Goal: Communication & Community: Share content

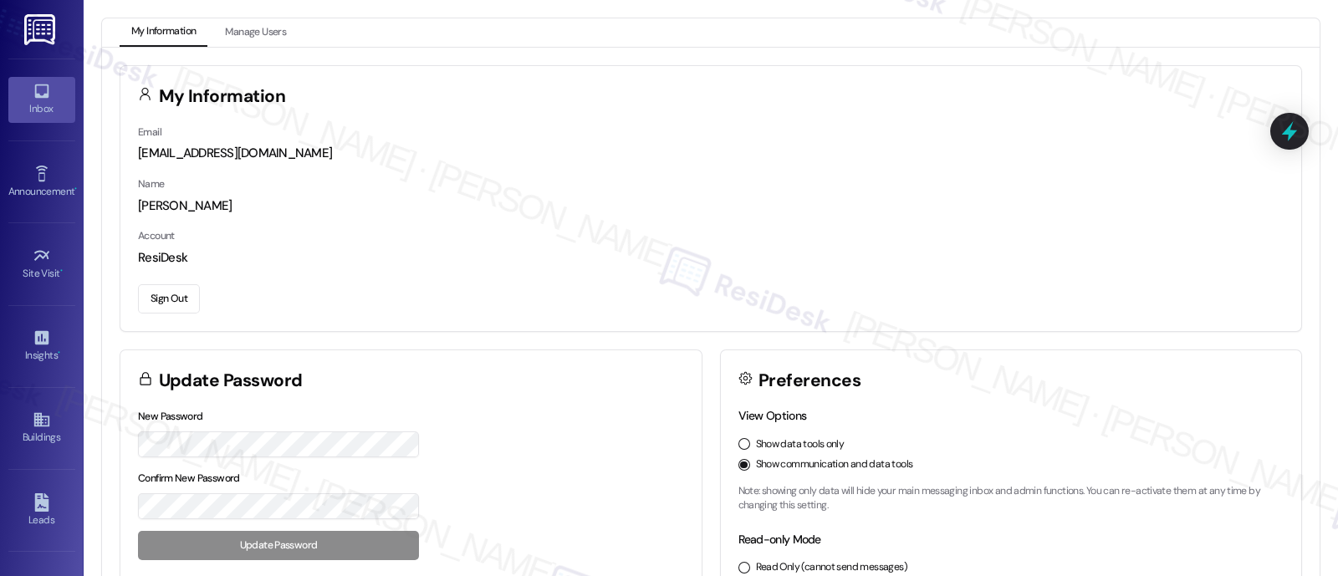
click at [46, 98] on icon at bounding box center [42, 91] width 18 height 18
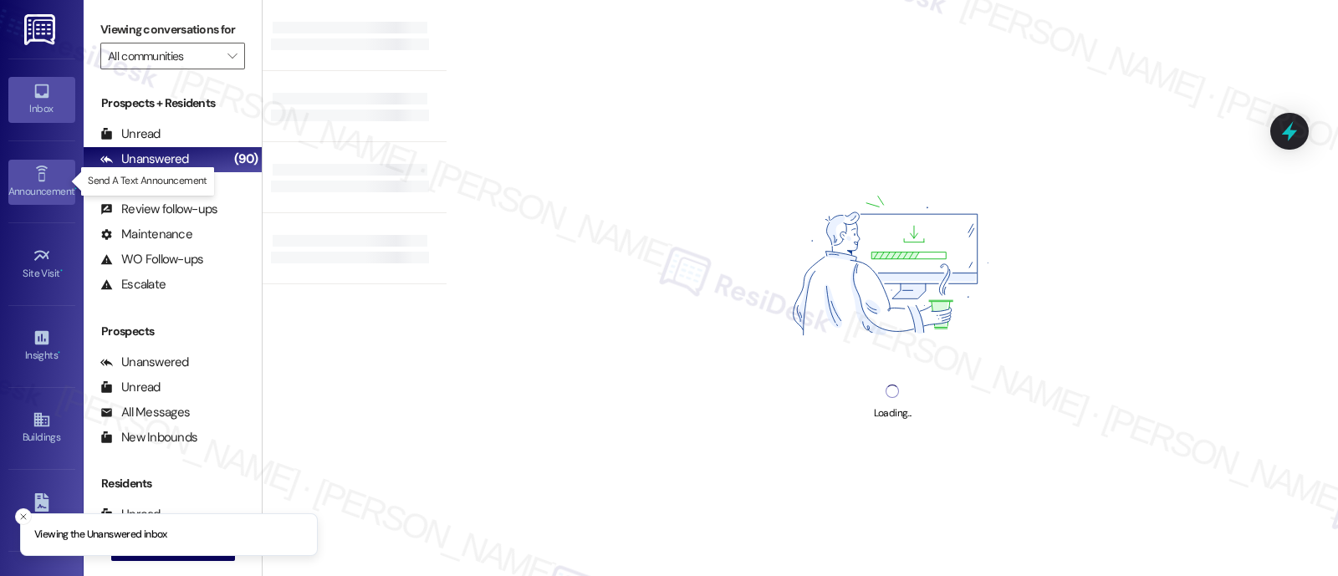
click at [33, 183] on div "Announcement •" at bounding box center [42, 191] width 84 height 17
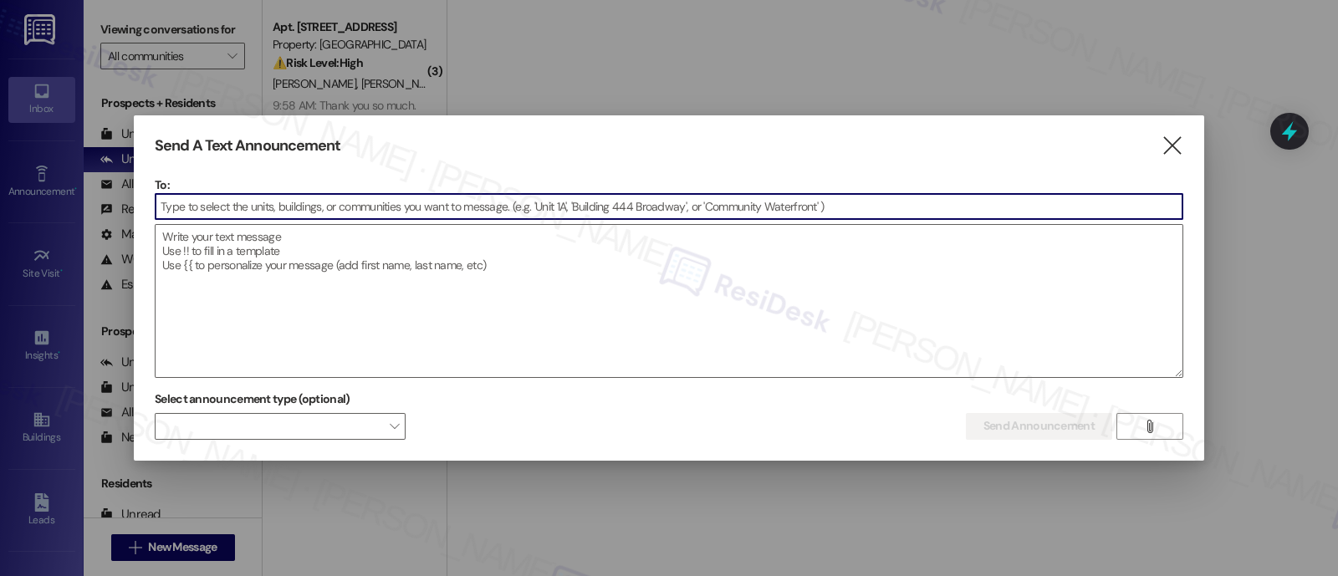
paste input "Kenmore"
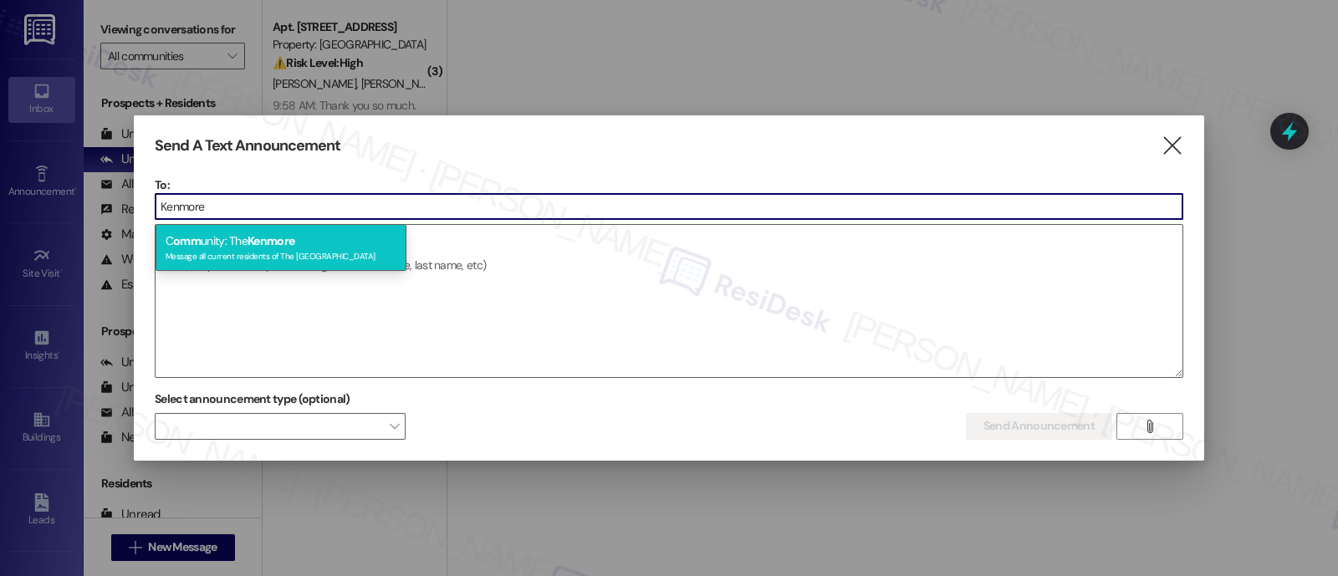
type input "Kenmore"
click at [287, 242] on span "Kenmore" at bounding box center [271, 240] width 47 height 15
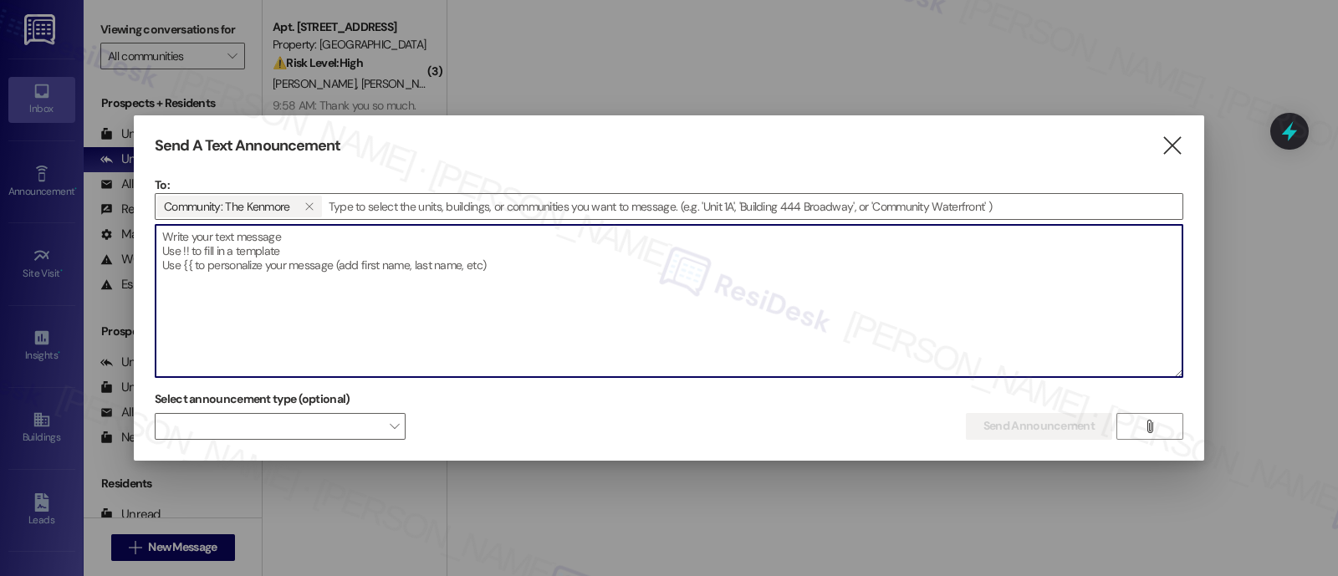
click at [552, 258] on textarea at bounding box center [669, 301] width 1027 height 152
paste textarea "Hi {{first_name}}, Reminder: DC Water will be conducting sewer line repairs [DA…"
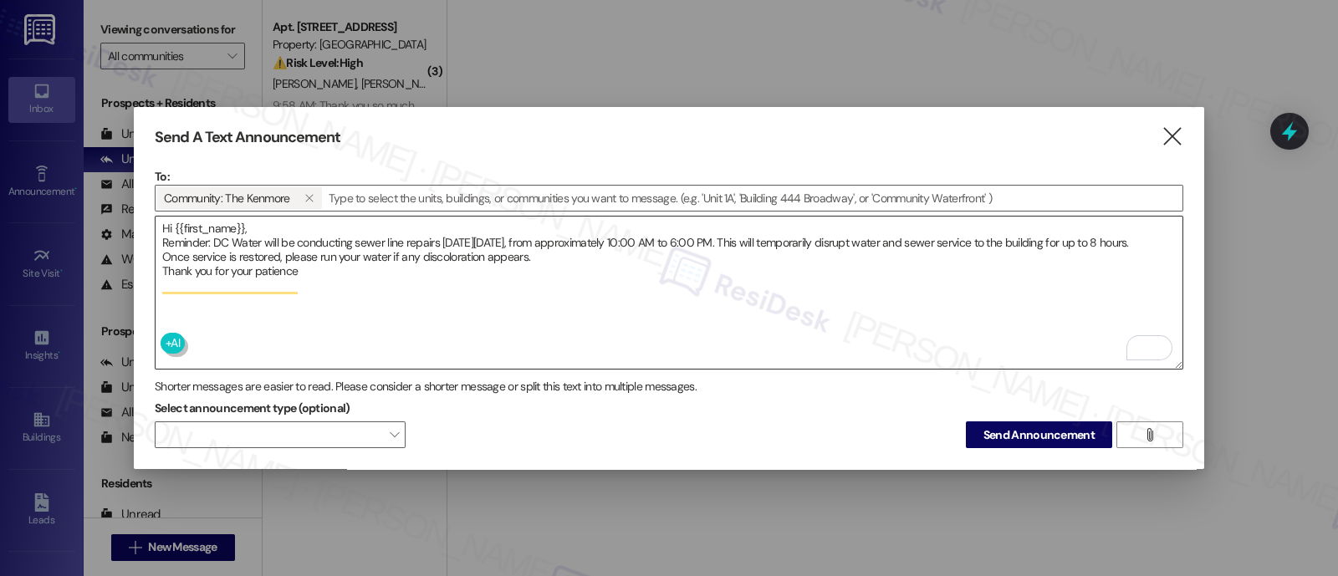
click at [245, 226] on textarea "Hi {{first_name}}, Reminder: DC Water will be conducting sewer line repairs [DA…" at bounding box center [669, 293] width 1027 height 152
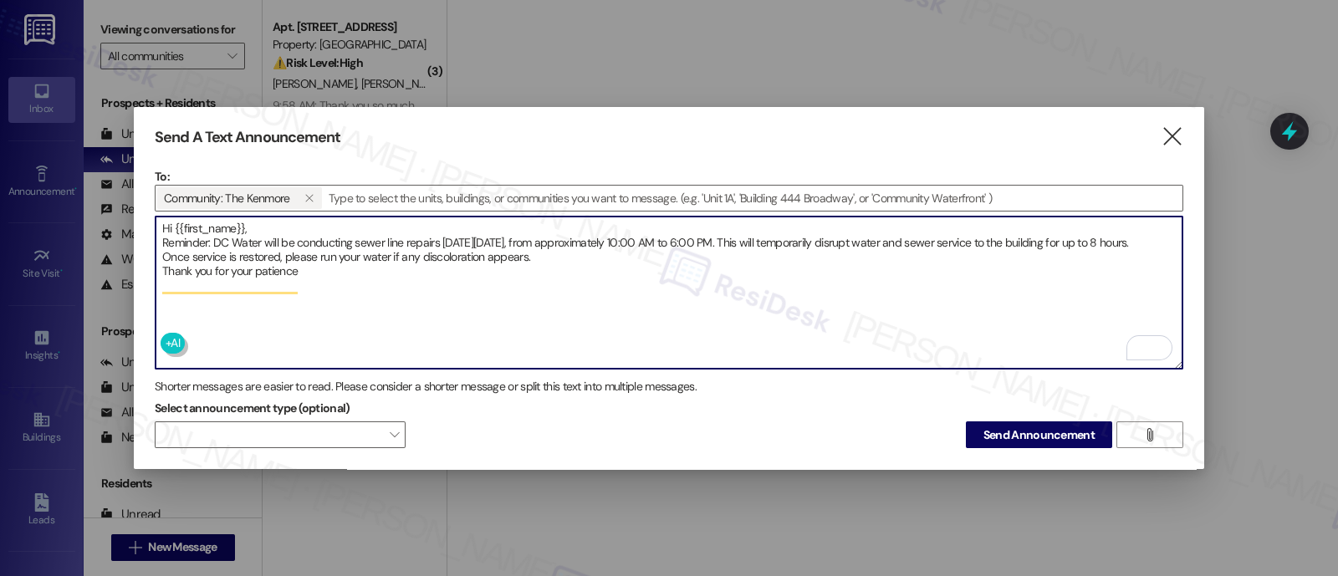
click at [175, 225] on textarea "Hi {{first_name}}, Reminder: DC Water will be conducting sewer line repairs [DA…" at bounding box center [669, 293] width 1027 height 152
click at [381, 282] on textarea "Hi {{first_name}}, Reminder: DC Water will be conducting sewer line repairs [DA…" at bounding box center [669, 293] width 1027 height 152
type textarea "Hi {{first_name}}, Reminder: DC Water will be conducting sewer line repairs [DA…"
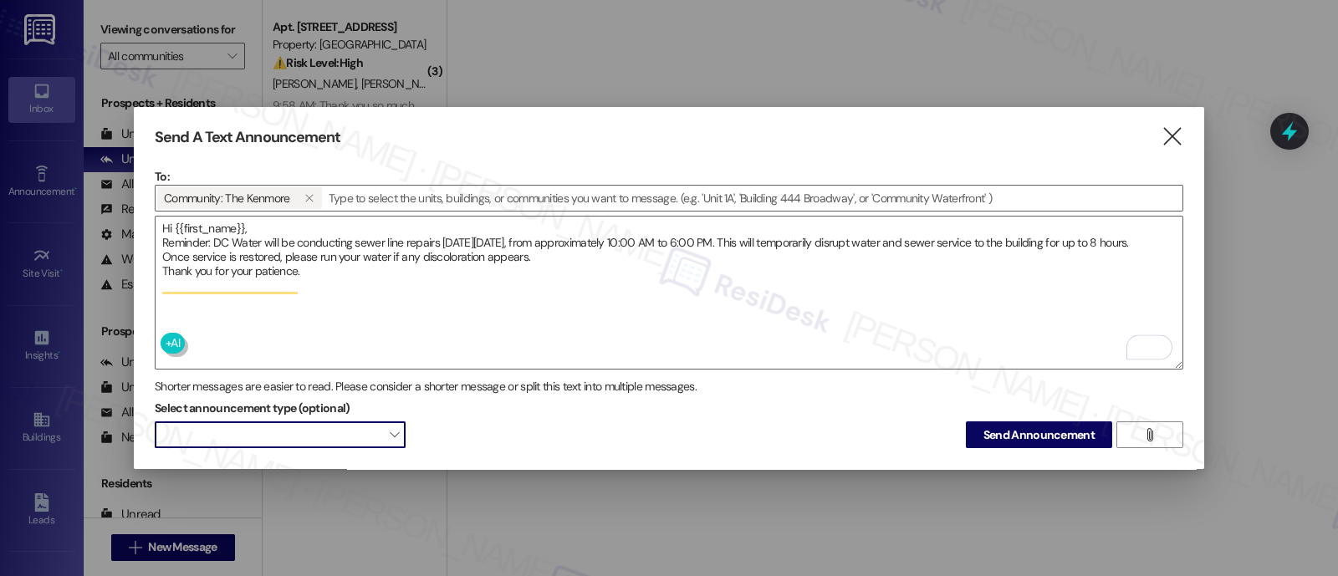
click at [381, 427] on span at bounding box center [280, 435] width 251 height 27
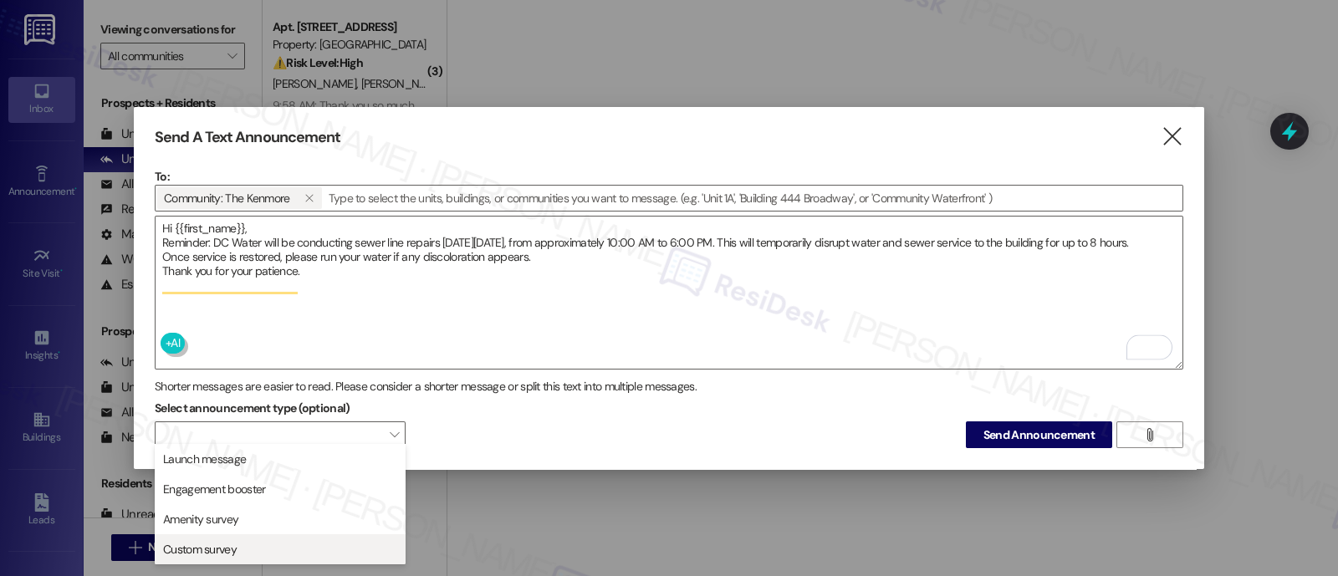
click at [255, 549] on span "Custom survey" at bounding box center [280, 549] width 236 height 18
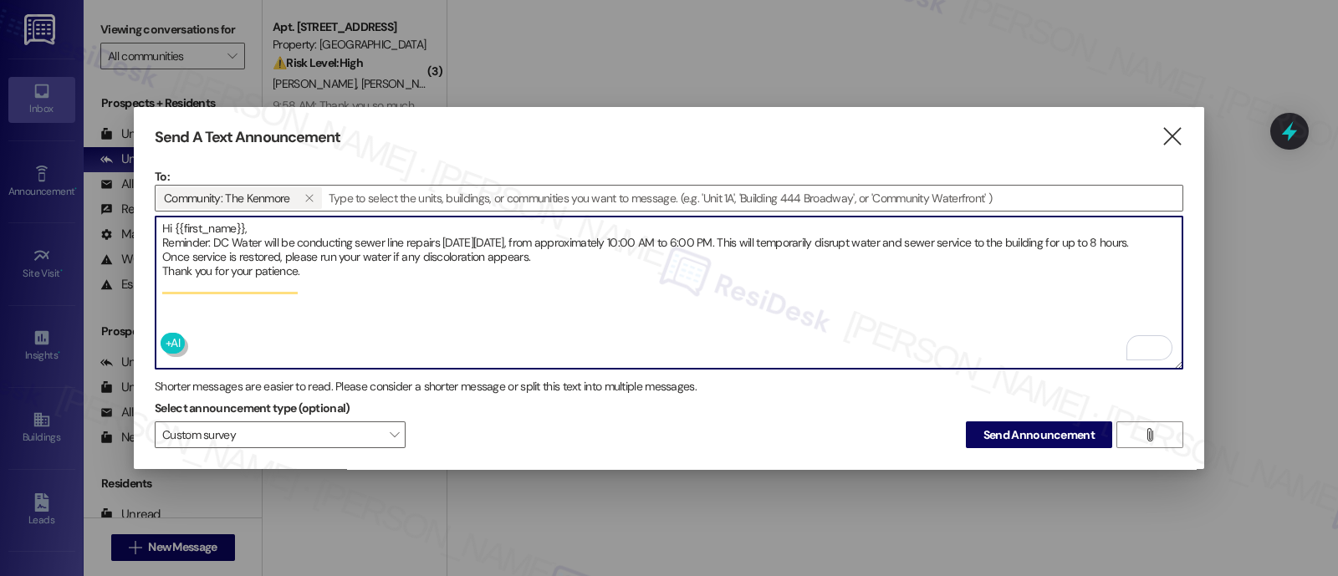
click at [866, 309] on textarea "Hi {{first_name}}, Reminder: DC Water will be conducting sewer line repairs [DA…" at bounding box center [669, 293] width 1027 height 152
click at [1020, 440] on button "Send Announcement" at bounding box center [1039, 435] width 146 height 27
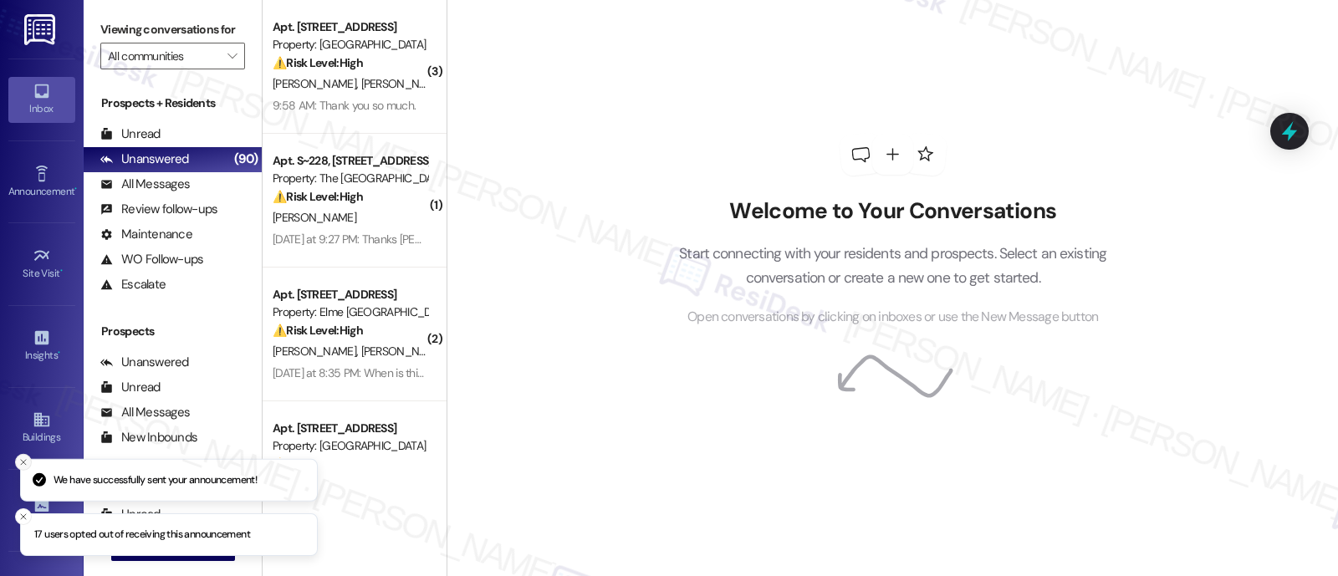
click at [21, 459] on line "Close toast" at bounding box center [23, 461] width 5 height 5
click at [22, 516] on line "Close toast" at bounding box center [23, 516] width 5 height 5
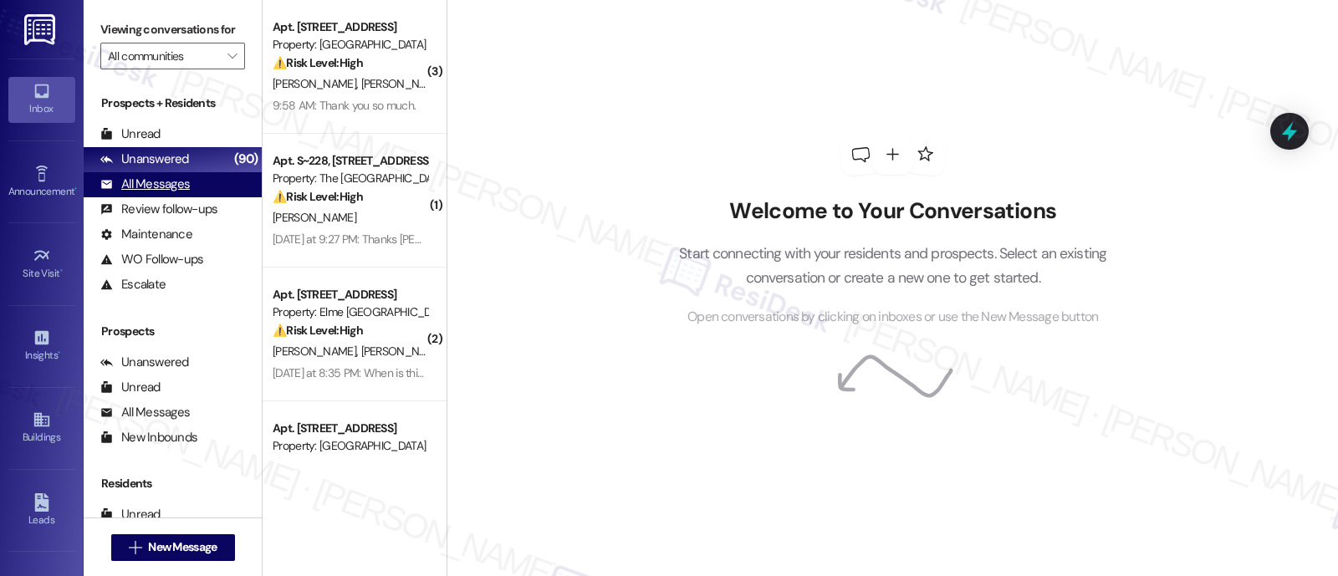
click at [155, 193] on div "All Messages" at bounding box center [144, 185] width 89 height 18
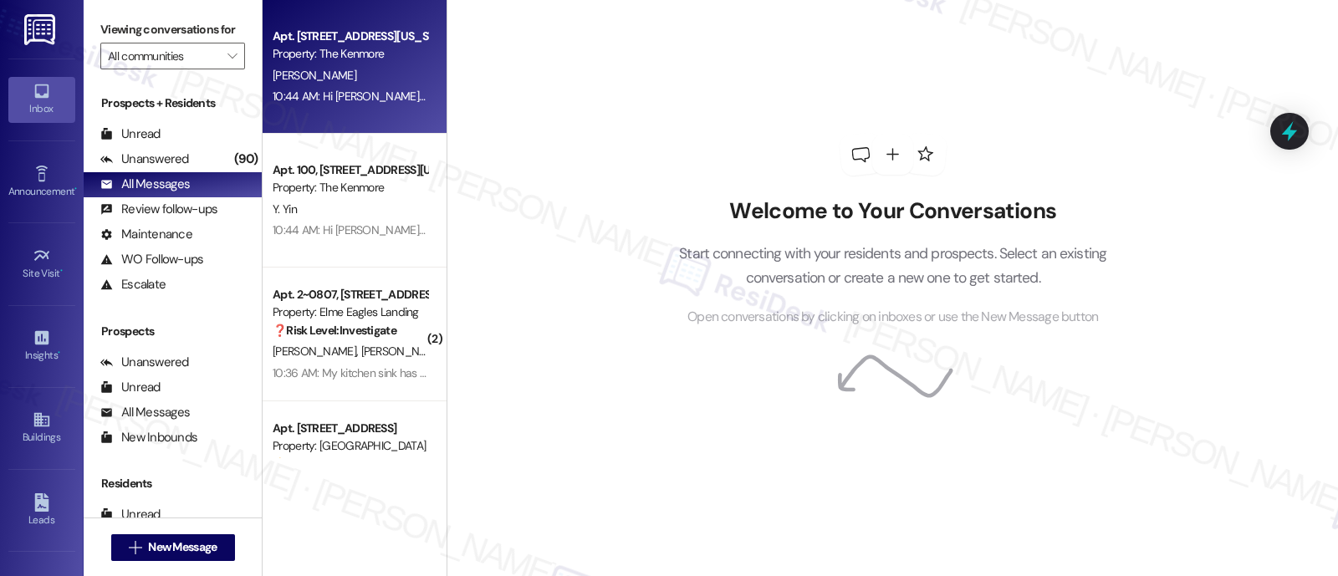
click at [345, 101] on div "10:44 AM: Hi [PERSON_NAME], Reminder: DC Water will be conducting sewer line re…" at bounding box center [1087, 96] width 1628 height 15
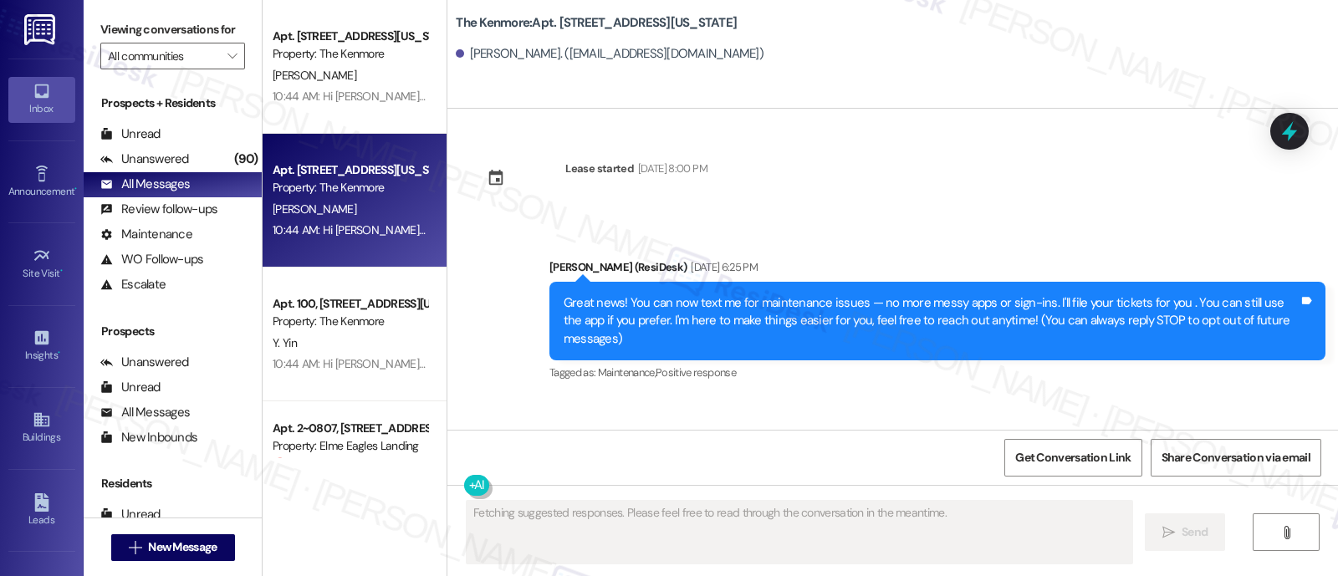
scroll to position [12759, 0]
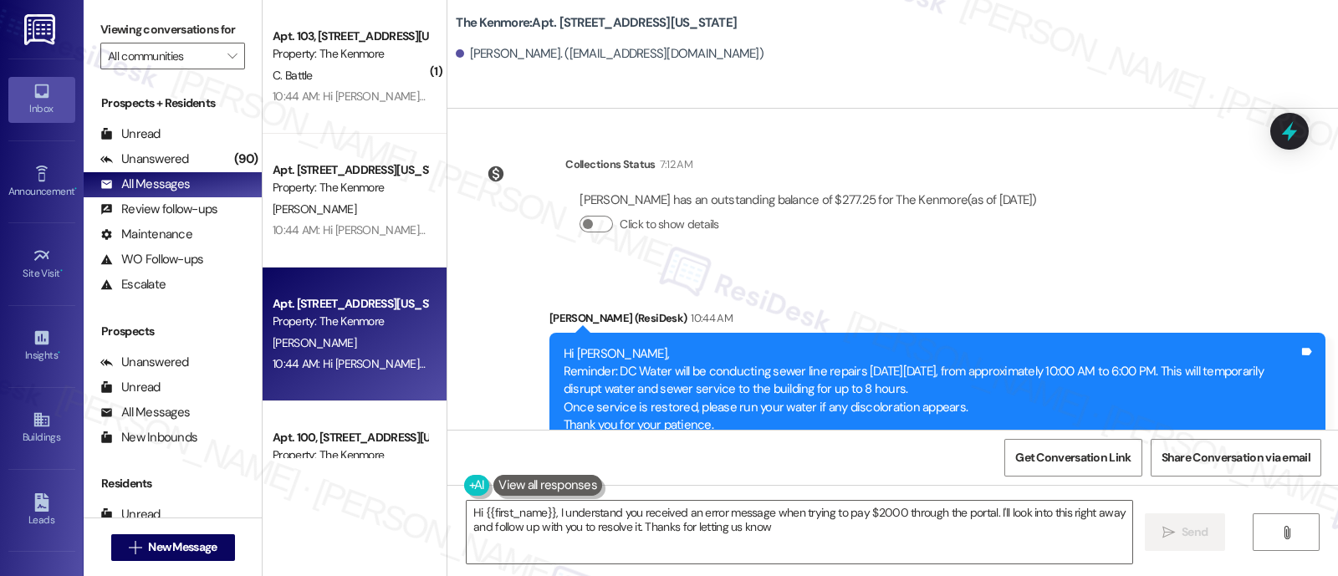
type textarea "Hi {{first_name}}, I understand you received an error message when trying to pa…"
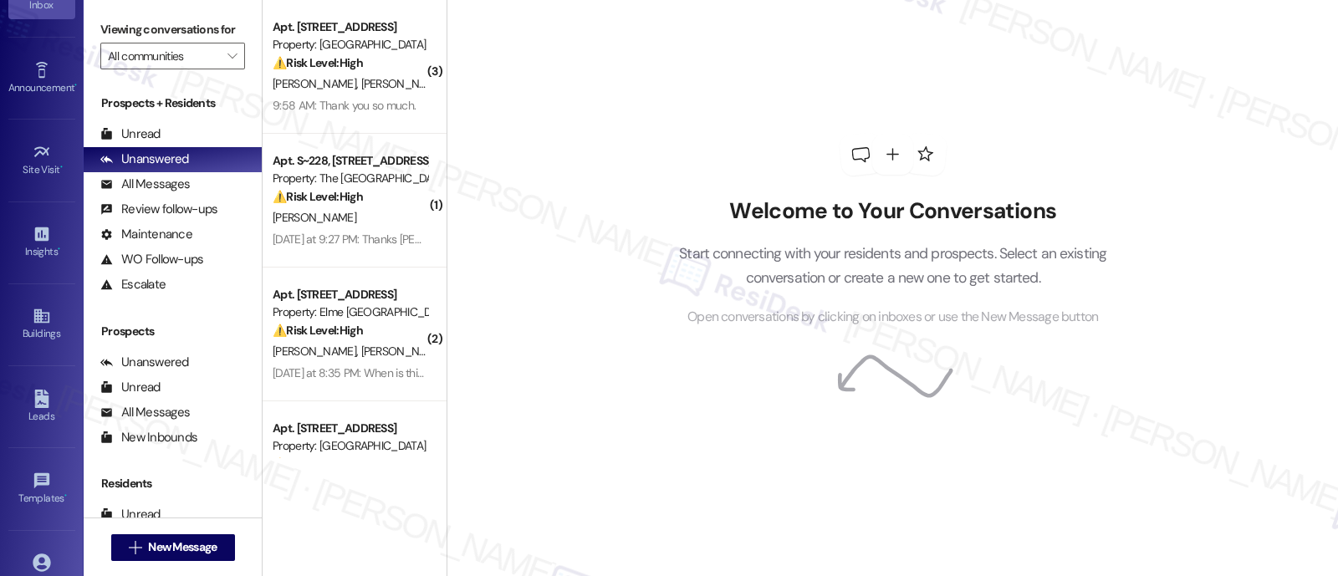
scroll to position [217, 0]
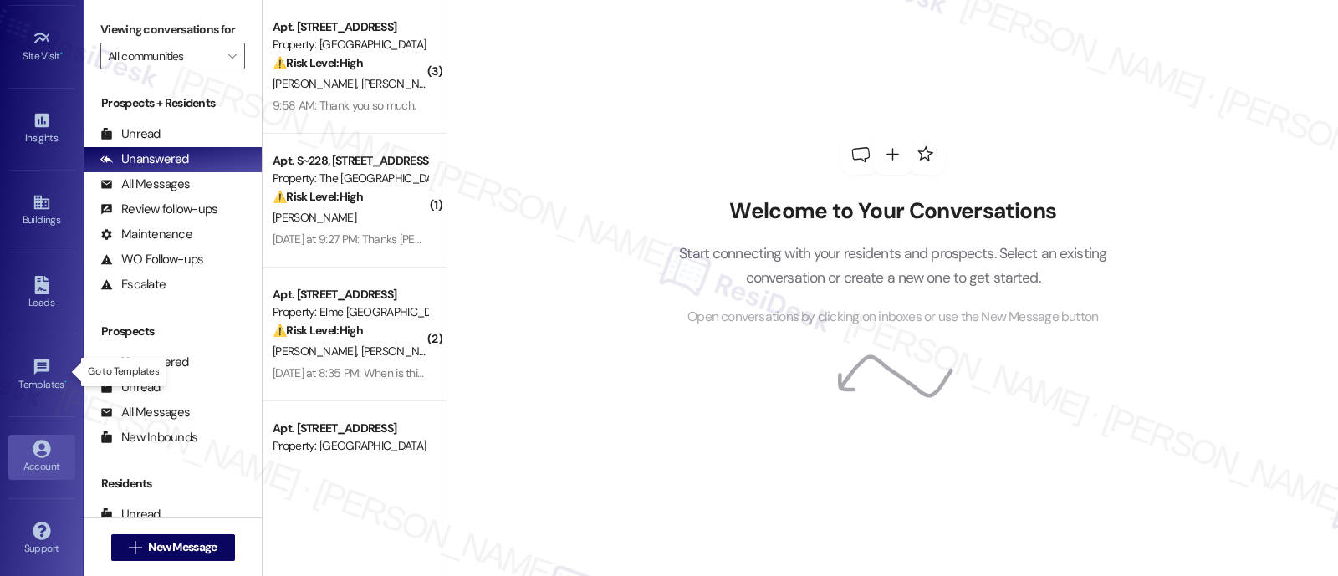
click at [38, 468] on div "Account" at bounding box center [42, 466] width 84 height 17
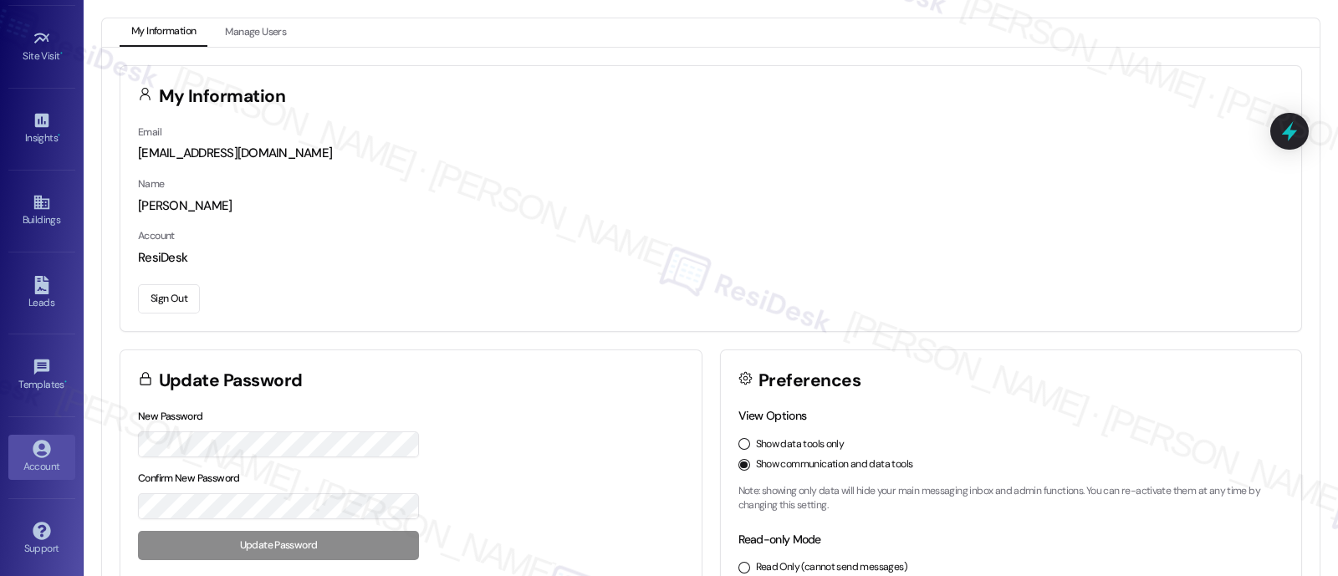
click at [161, 294] on button "Sign Out" at bounding box center [169, 298] width 62 height 29
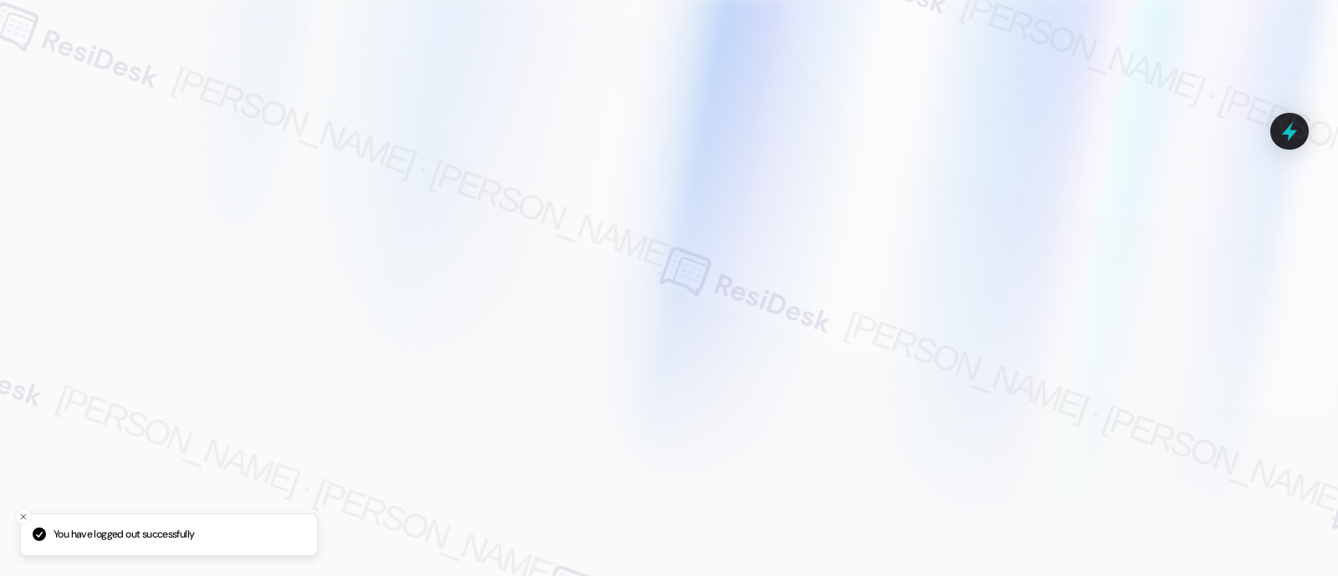
type input "automated-surveys-lindy-resen.twelve@lindy.com"
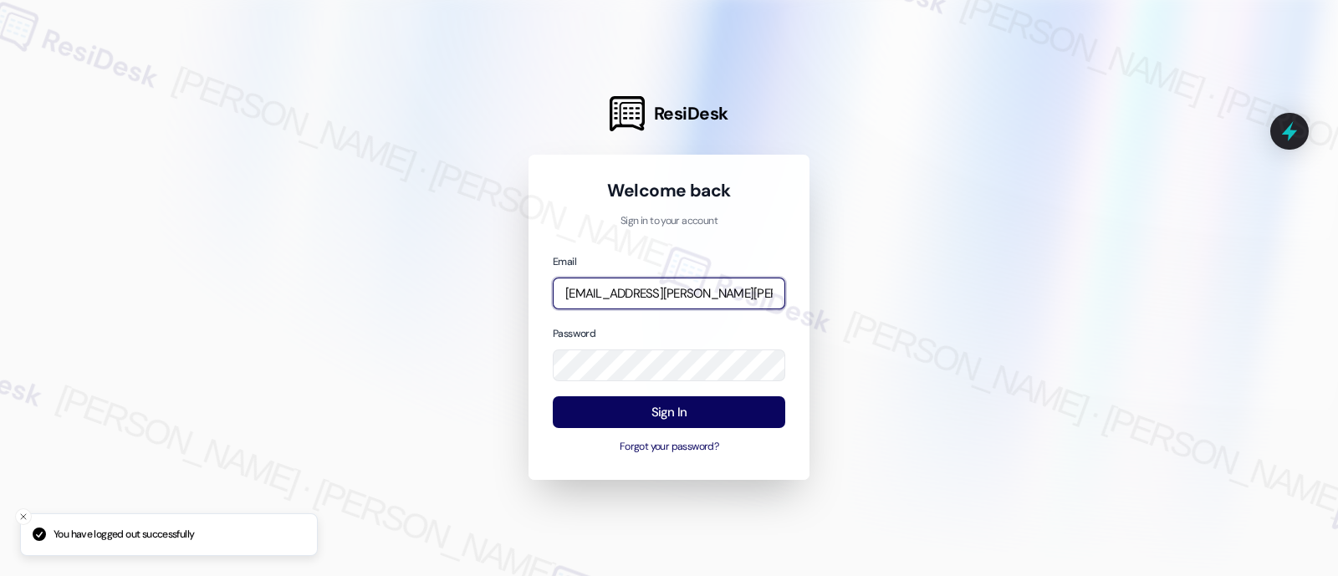
click at [716, 299] on input "automated-surveys-lindy-resen.twelve@lindy.com" at bounding box center [669, 294] width 233 height 33
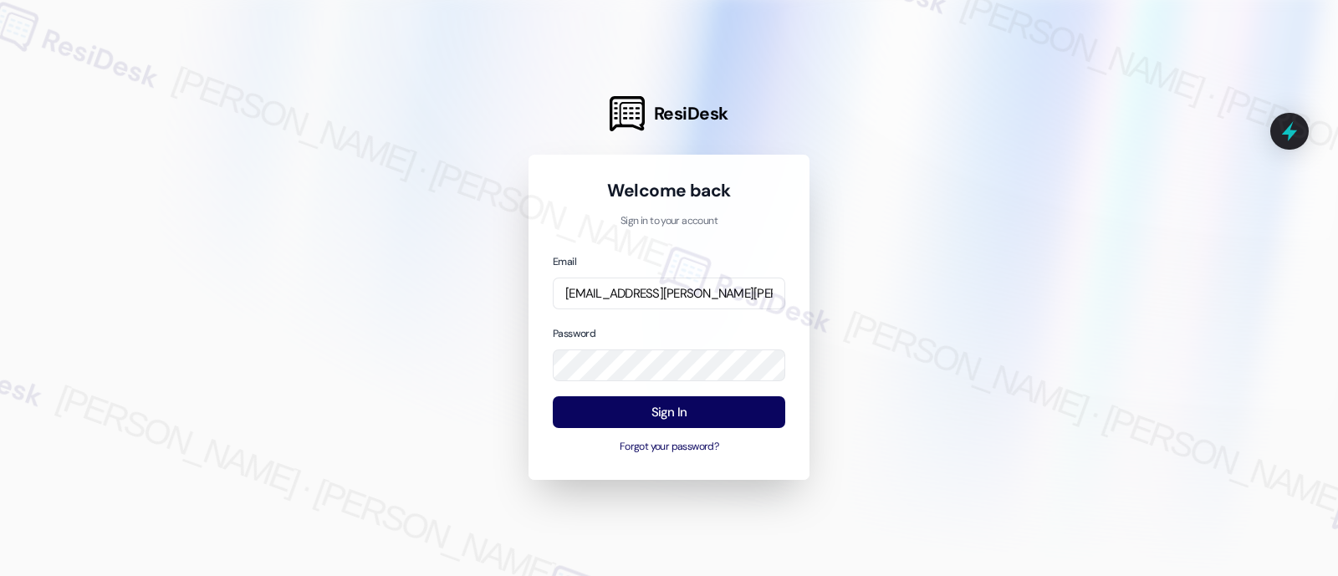
click at [917, 280] on div at bounding box center [669, 288] width 1338 height 576
click at [708, 414] on button "Sign In" at bounding box center [669, 412] width 233 height 33
